Goal: Navigation & Orientation: Find specific page/section

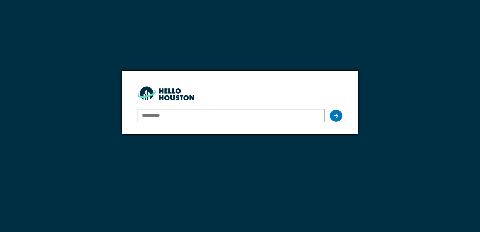
drag, startPoint x: 0, startPoint y: 0, endPoint x: 148, endPoint y: 117, distance: 188.6
click at [148, 117] on input "email" at bounding box center [231, 115] width 187 height 13
type input "**********"
click at [333, 116] on div at bounding box center [336, 116] width 13 height 12
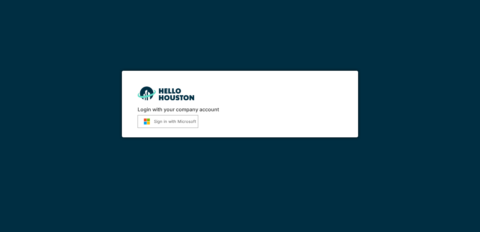
click at [193, 122] on button "Sign in with Microsoft" at bounding box center [168, 121] width 61 height 13
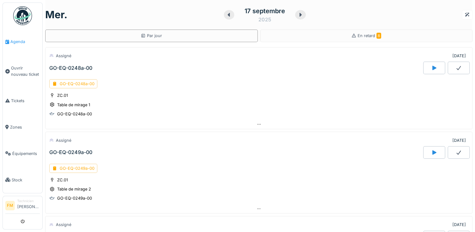
click at [17, 41] on span "Agenda" at bounding box center [25, 42] width 30 height 6
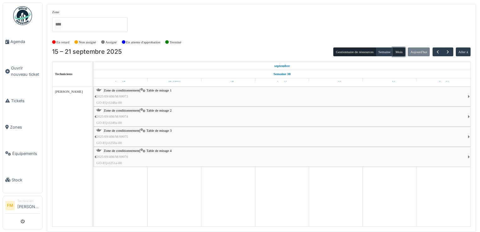
click at [397, 51] on button "Mois" at bounding box center [399, 51] width 13 height 9
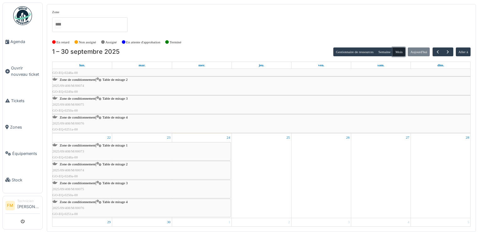
scroll to position [269, 0]
